Goal: Information Seeking & Learning: Find specific fact

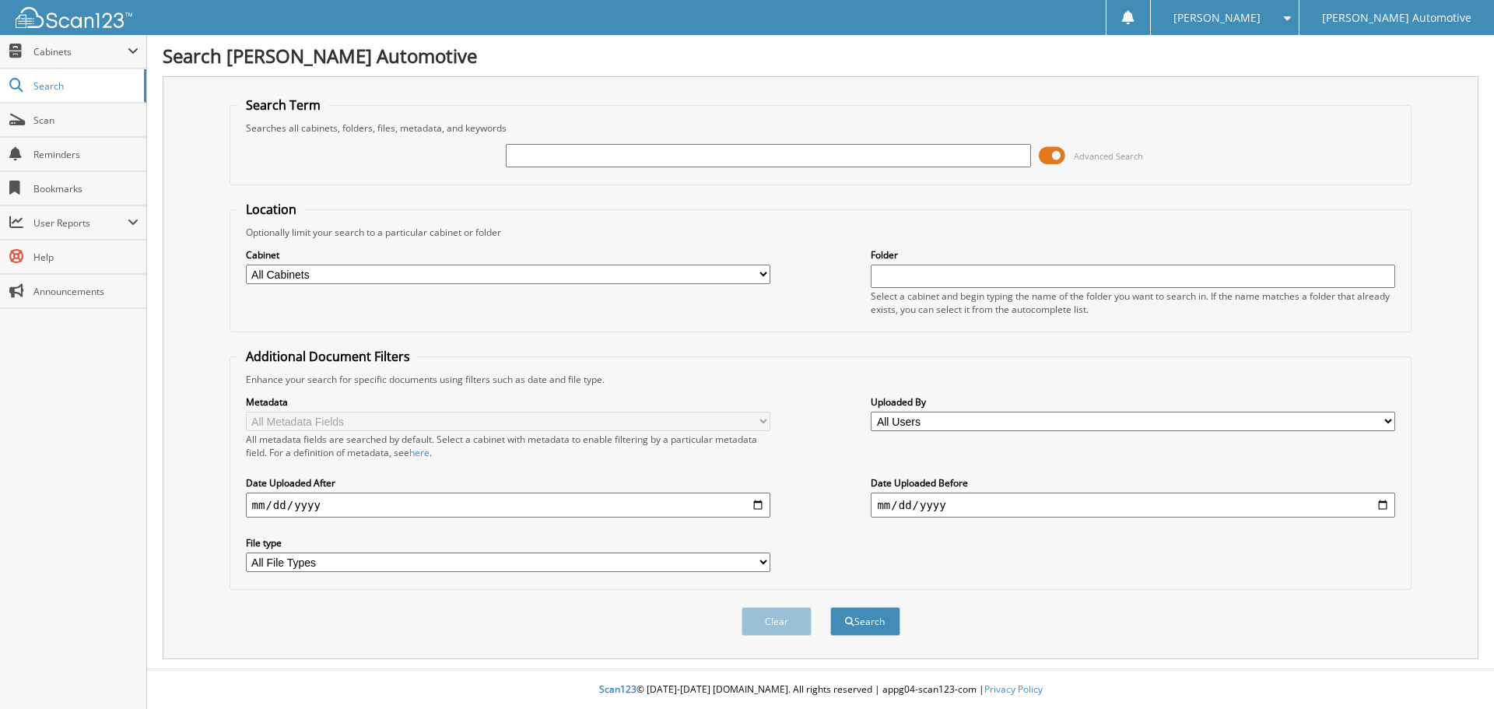
click at [622, 152] on input "text" at bounding box center [768, 155] width 524 height 23
type input "[PERSON_NAME]"
click at [830, 607] on button "Search" at bounding box center [865, 621] width 70 height 29
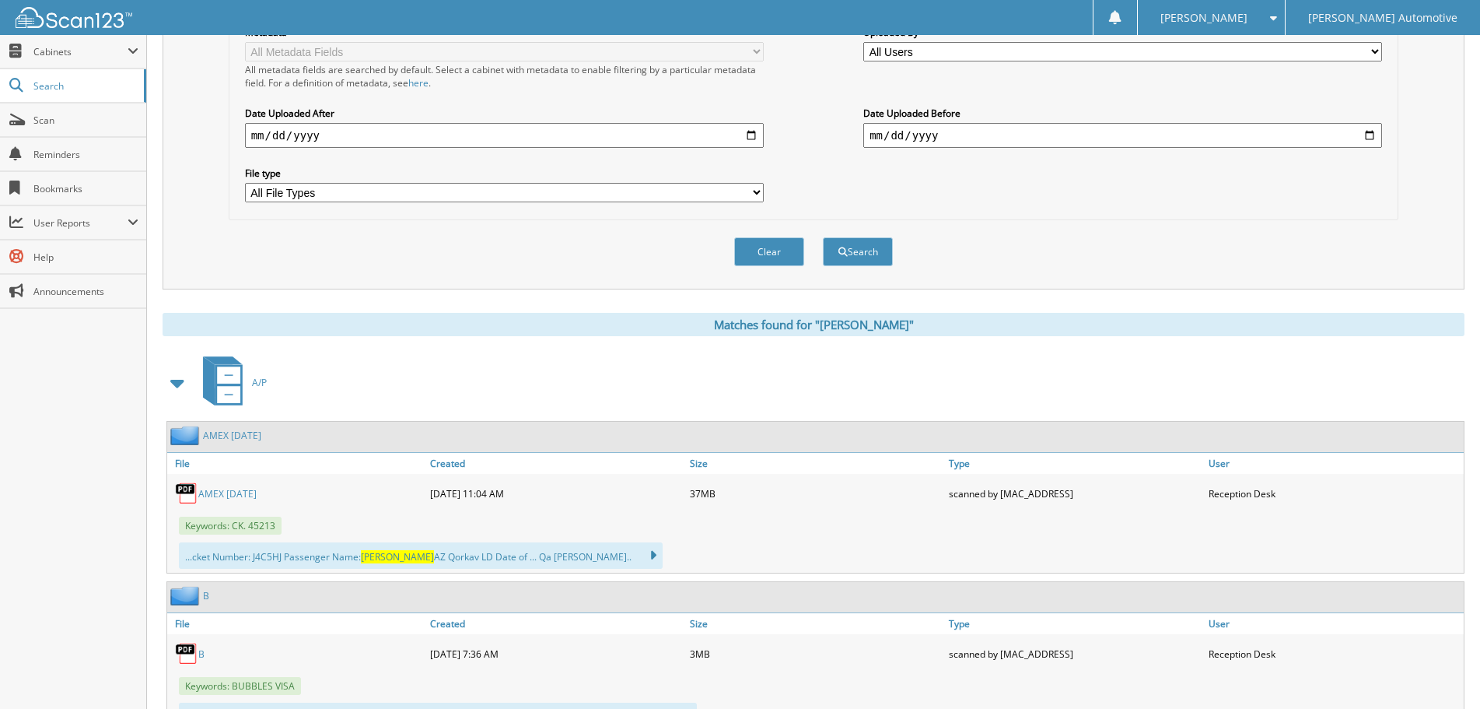
scroll to position [467, 0]
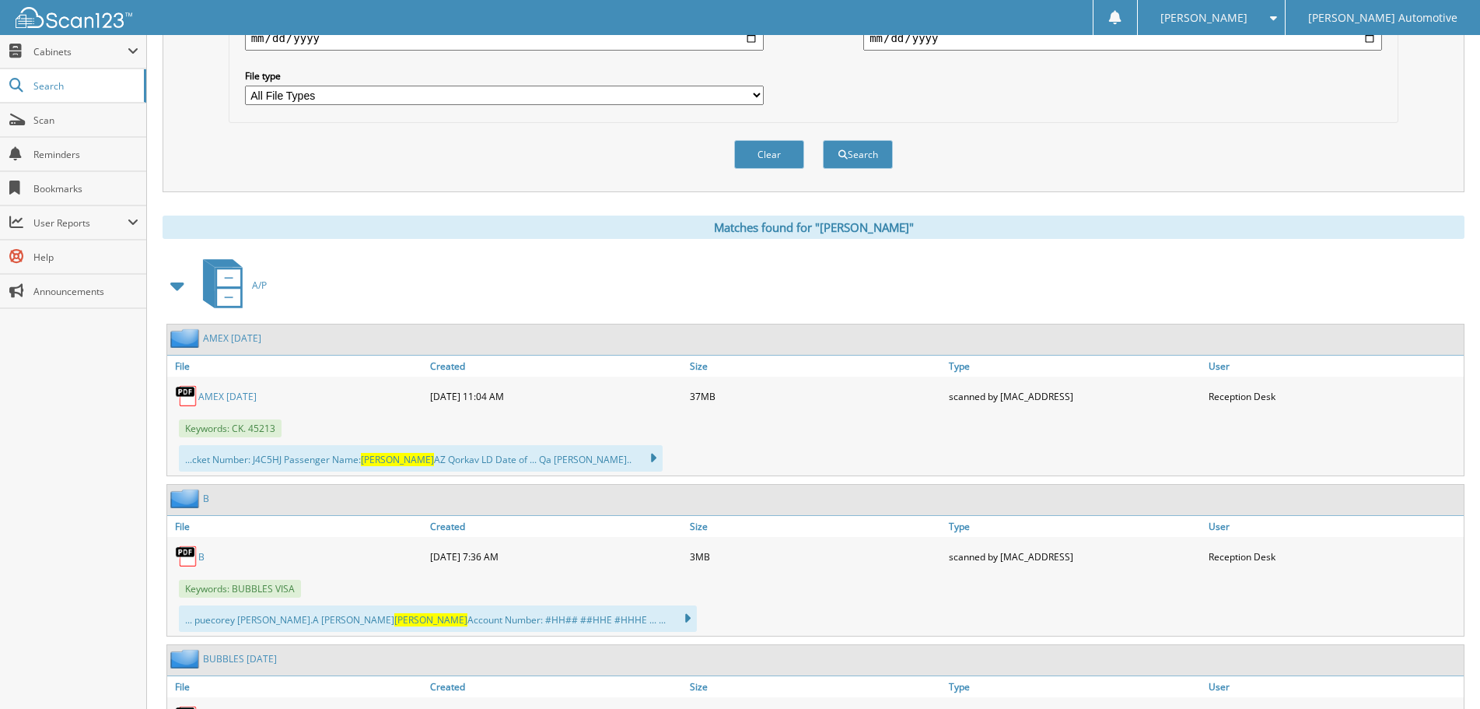
click at [183, 289] on span at bounding box center [178, 286] width 22 height 28
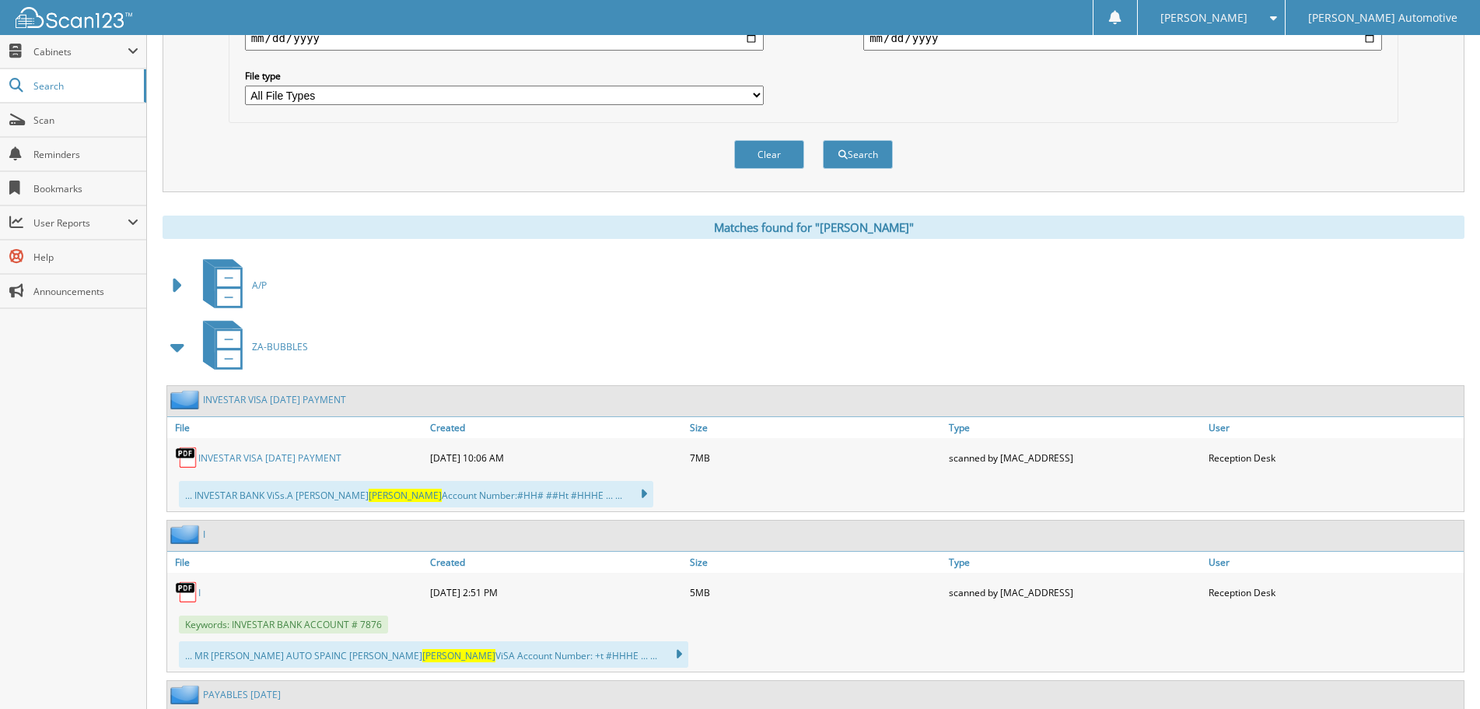
click at [177, 352] on span at bounding box center [178, 347] width 22 height 28
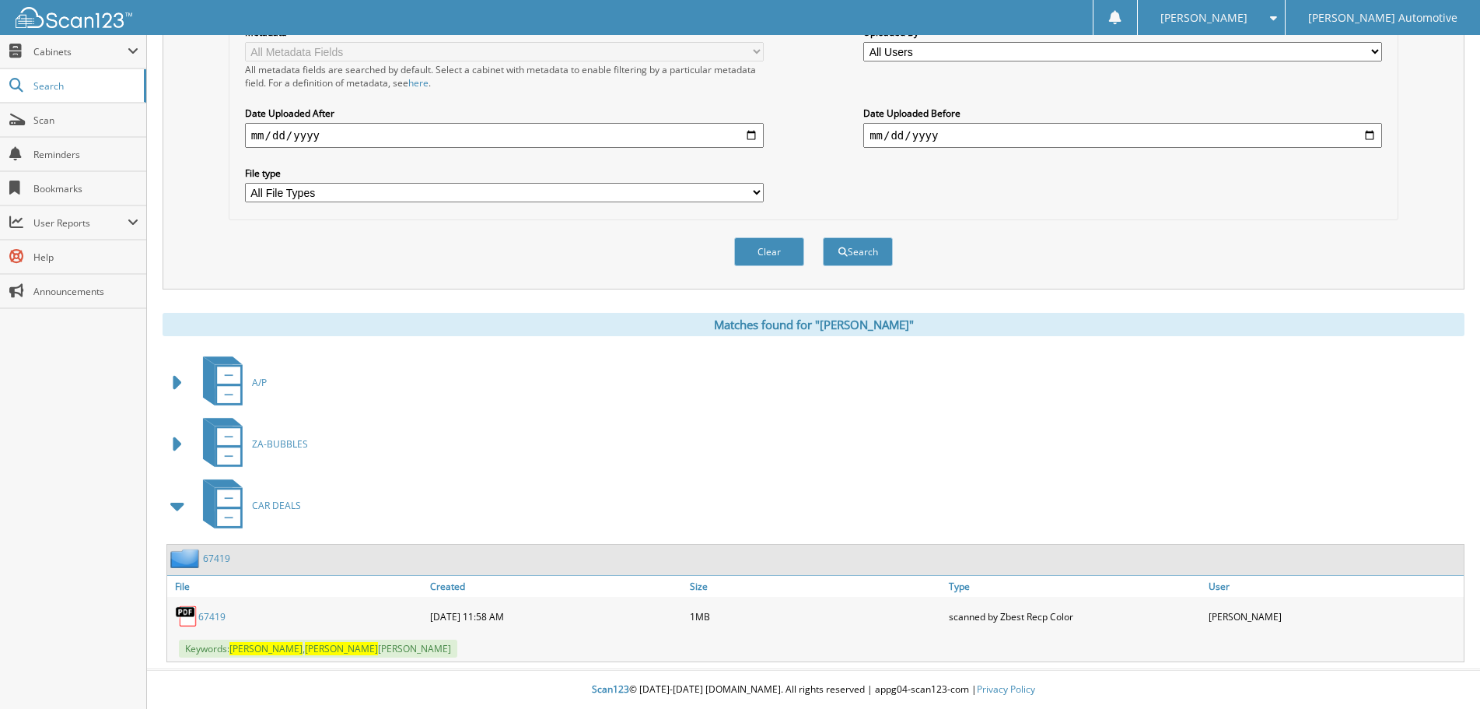
click at [212, 615] on link "67419" at bounding box center [211, 616] width 27 height 13
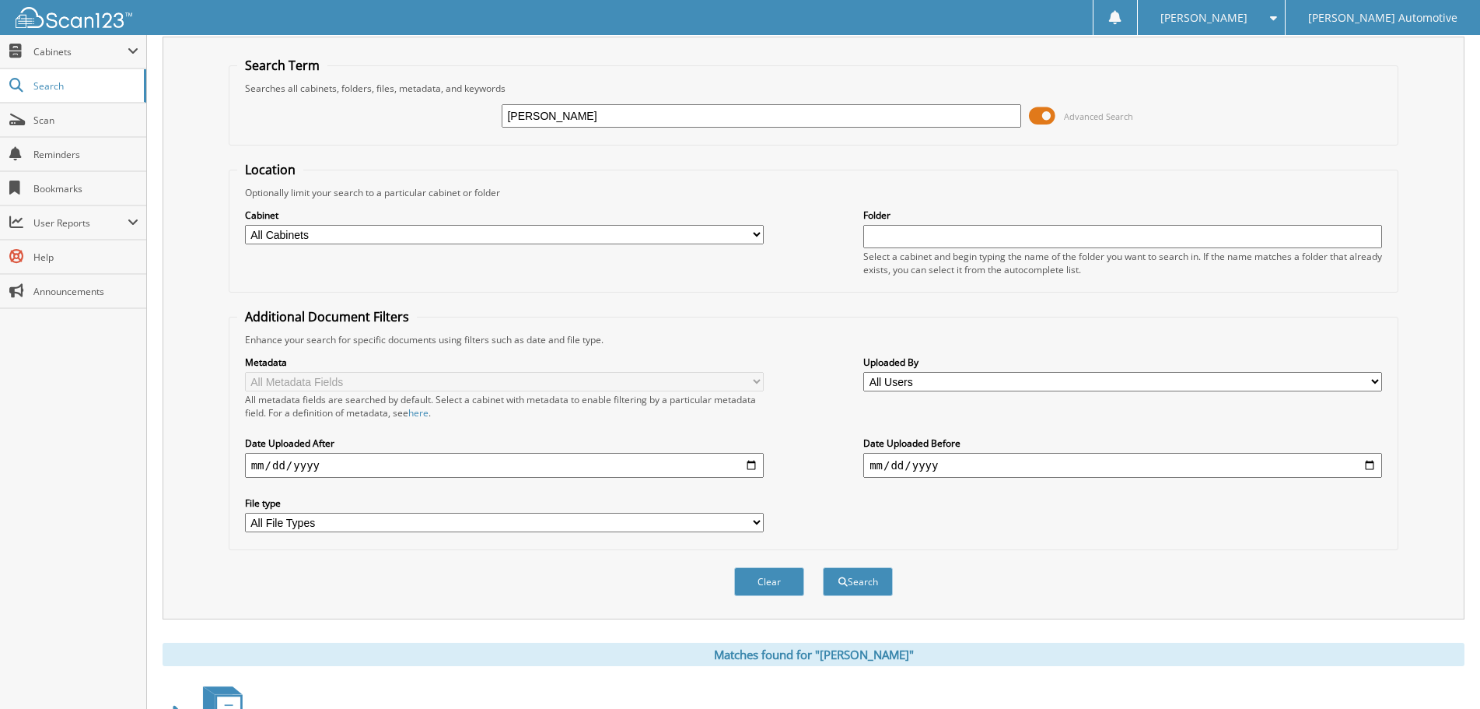
scroll to position [0, 0]
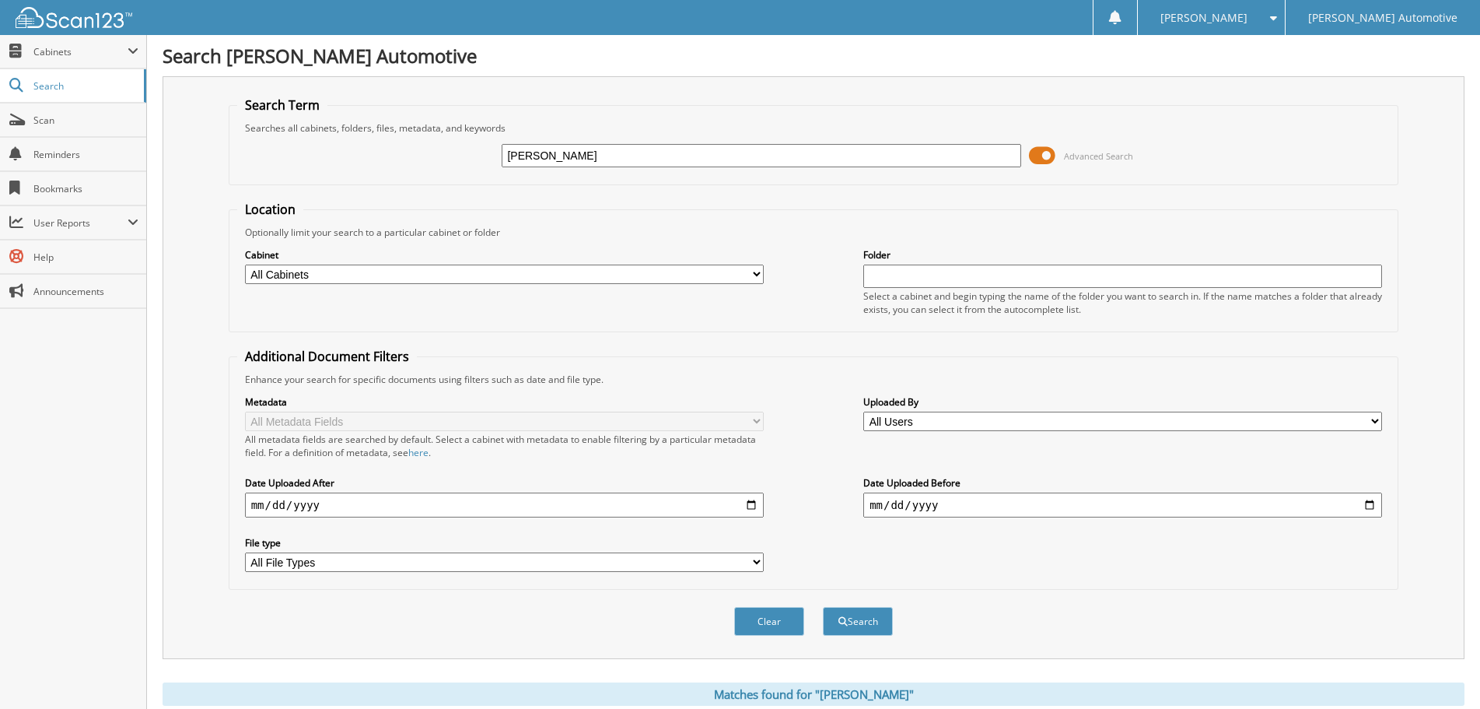
drag, startPoint x: 567, startPoint y: 157, endPoint x: 447, endPoint y: 175, distance: 121.1
click at [447, 175] on div "CAROLINE SCHWEGMAN Advanced Search" at bounding box center [814, 156] width 1154 height 42
type input "[PERSON_NAME]"
click at [823, 607] on button "Search" at bounding box center [858, 621] width 70 height 29
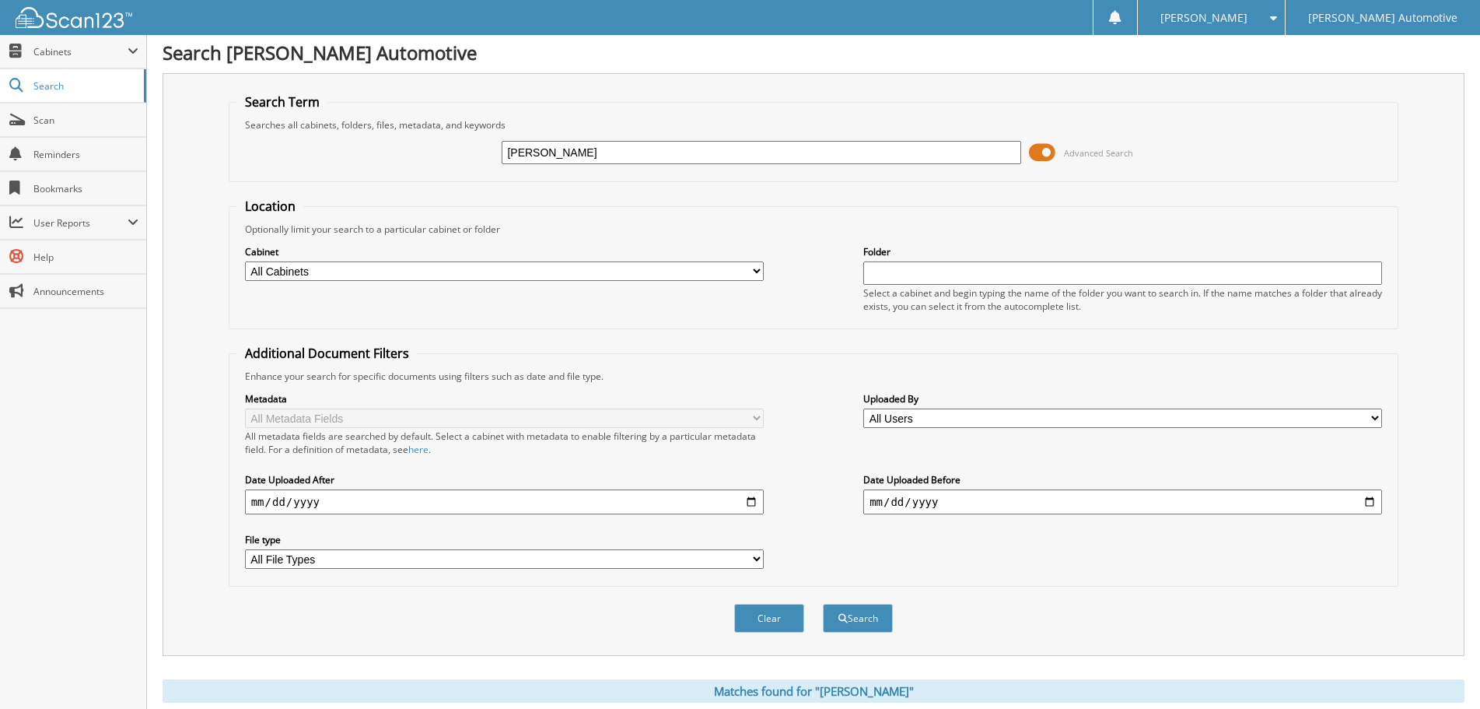
scroll to position [389, 0]
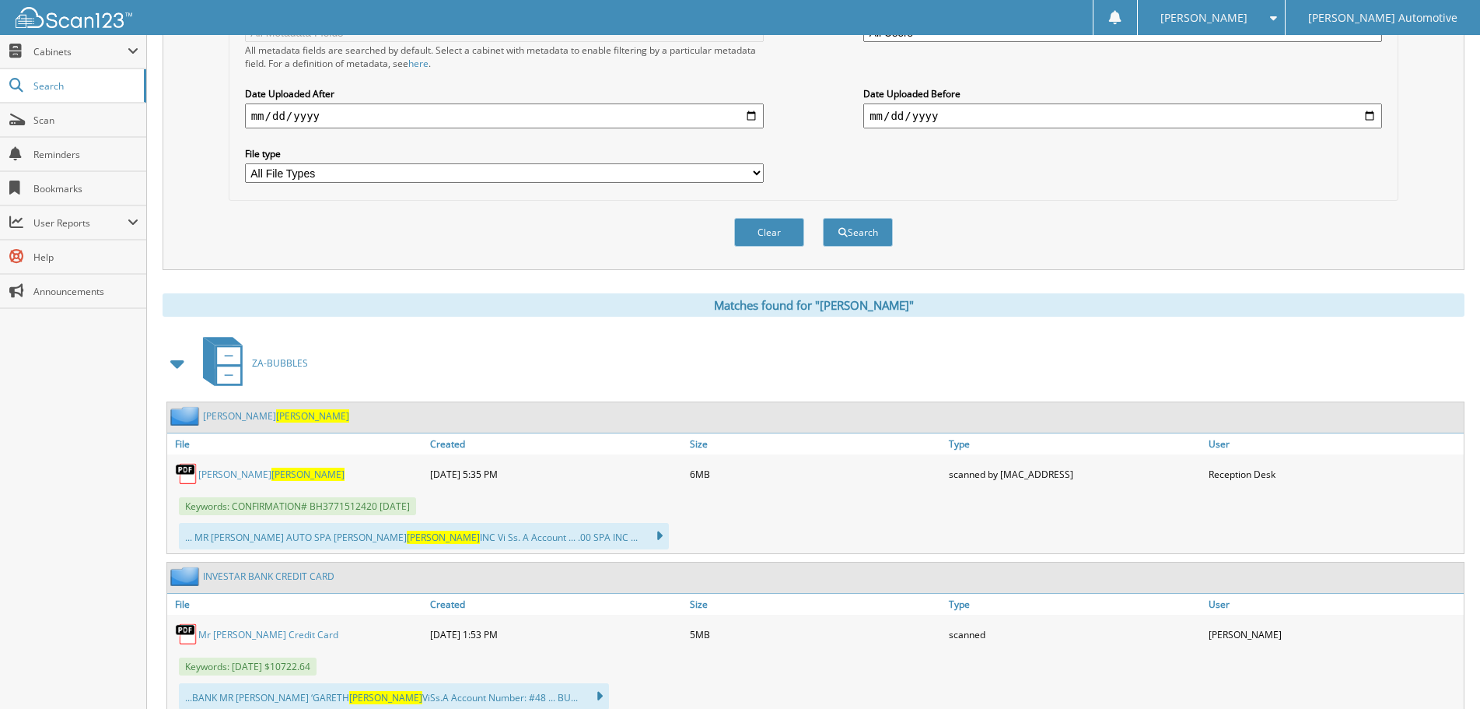
click at [180, 360] on span at bounding box center [178, 363] width 22 height 28
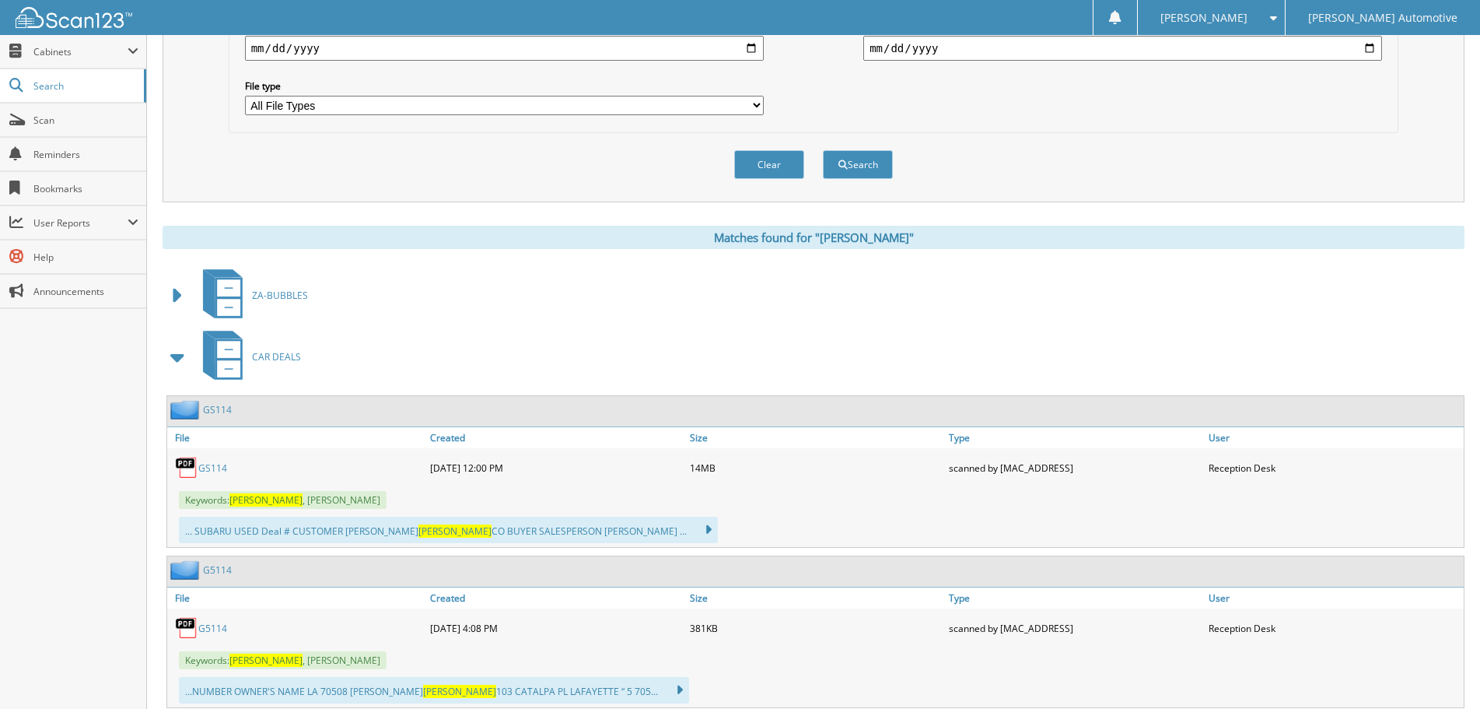
scroll to position [622, 0]
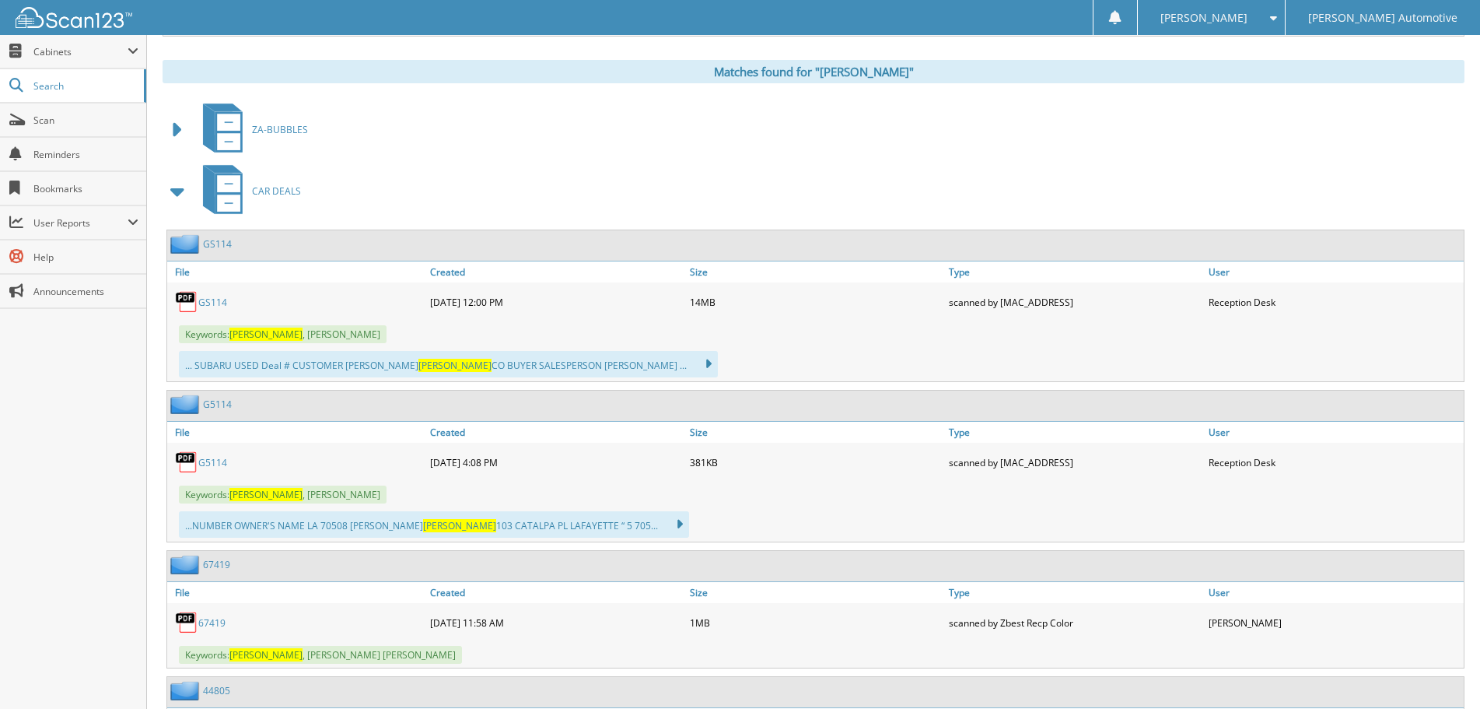
click at [214, 303] on link "GS114" at bounding box center [212, 302] width 29 height 13
